Goal: Task Accomplishment & Management: Manage account settings

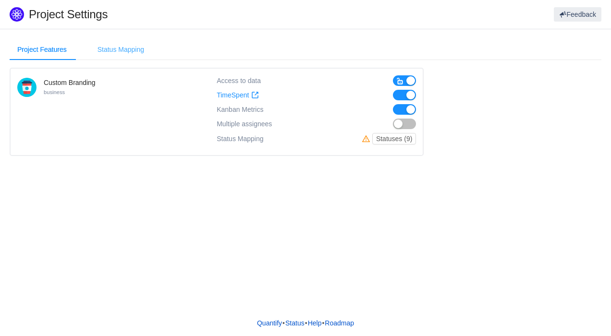
click at [118, 53] on div "Status Mapping" at bounding box center [121, 50] width 62 height 22
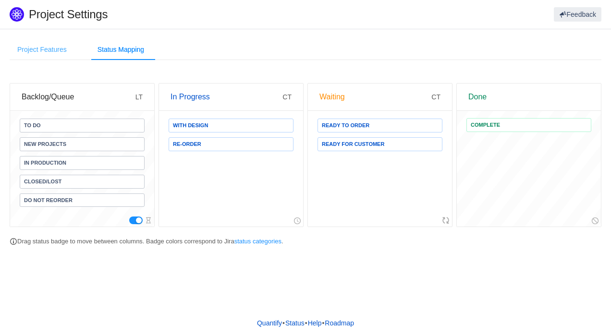
click at [41, 50] on div "Project Features" at bounding box center [42, 50] width 65 height 22
